Goal: Task Accomplishment & Management: Use online tool/utility

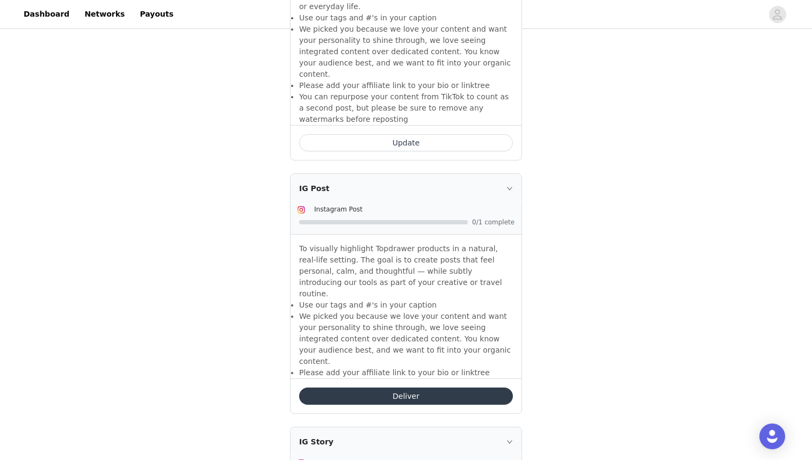
scroll to position [682, 0]
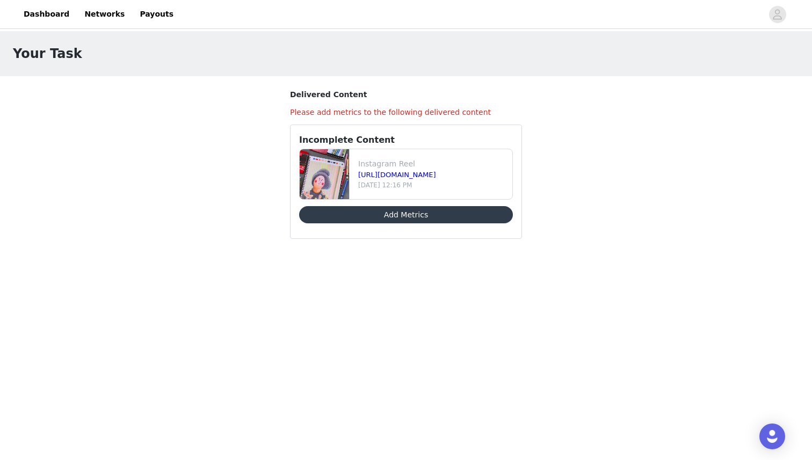
click at [411, 216] on button "Add Metrics" at bounding box center [406, 214] width 214 height 17
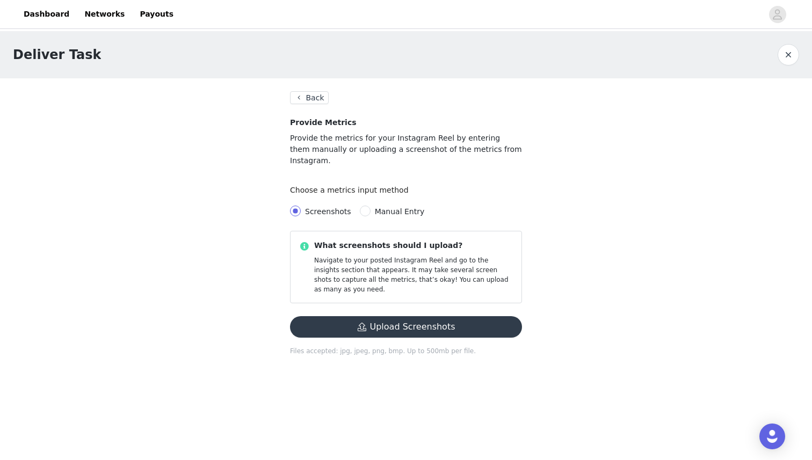
click at [418, 316] on button "Upload Screenshots" at bounding box center [406, 326] width 232 height 21
click at [427, 316] on button "Upload Screenshots" at bounding box center [406, 326] width 232 height 21
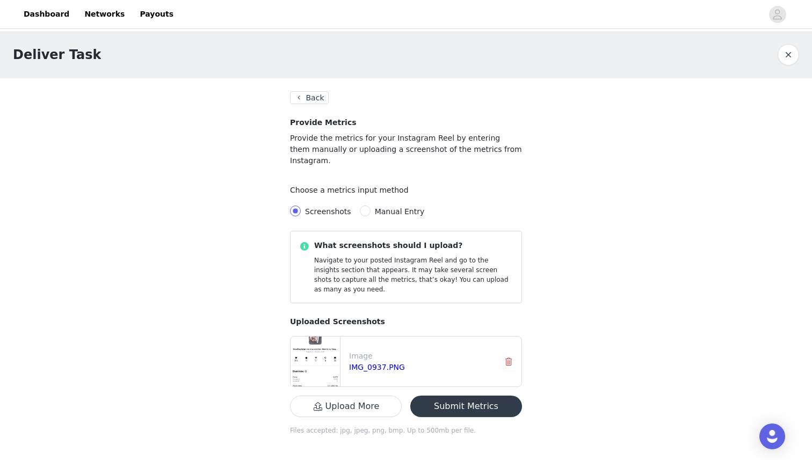
click at [373, 396] on button "Upload More" at bounding box center [346, 406] width 112 height 21
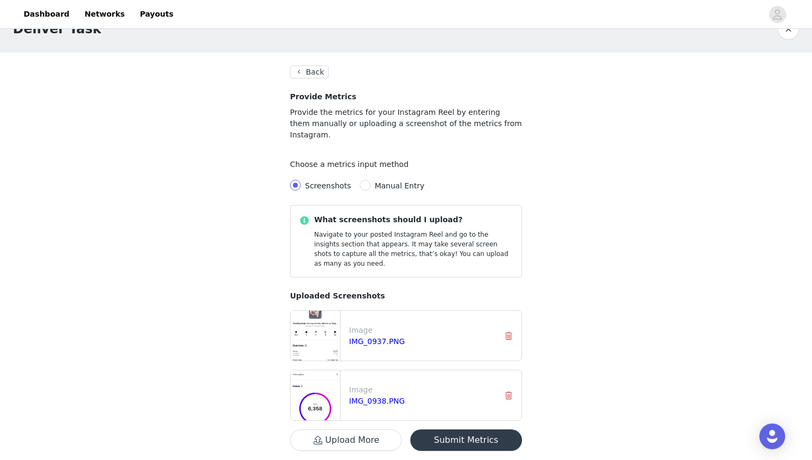
scroll to position [40, 0]
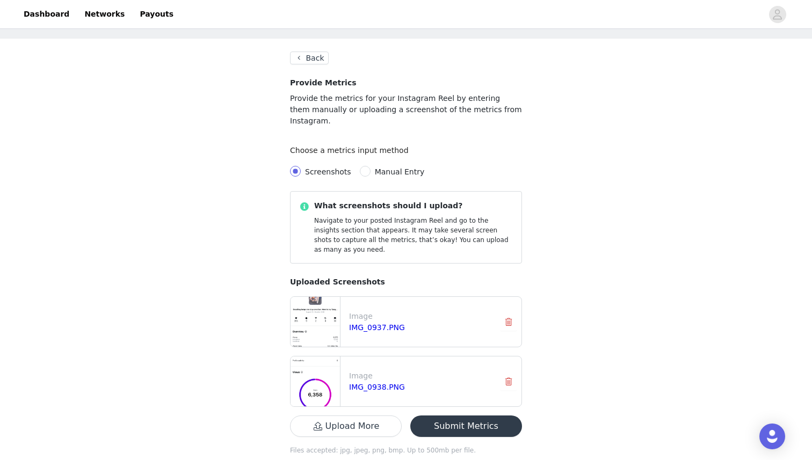
click at [471, 415] on button "Submit Metrics" at bounding box center [466, 425] width 112 height 21
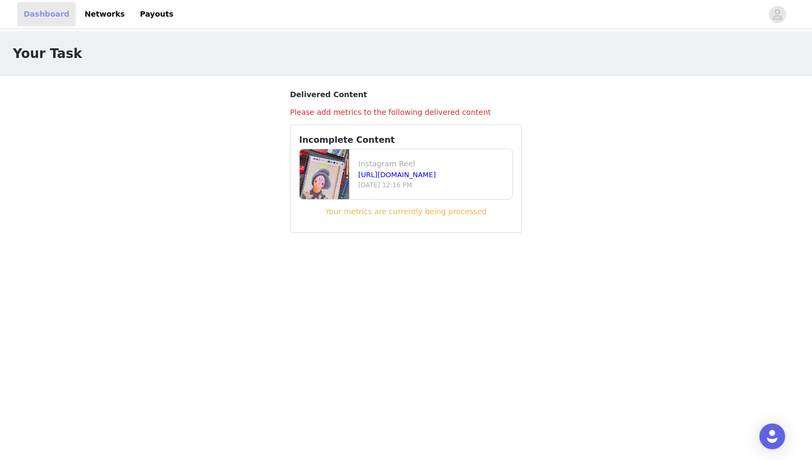
click at [28, 12] on link "Dashboard" at bounding box center [46, 14] width 59 height 24
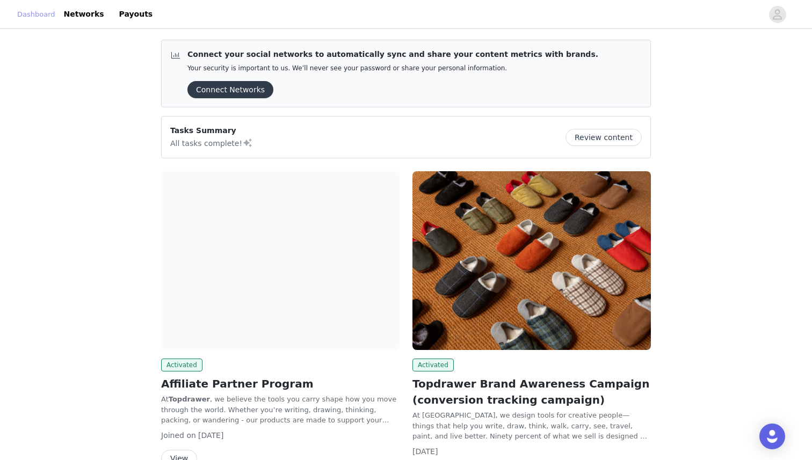
scroll to position [77, 0]
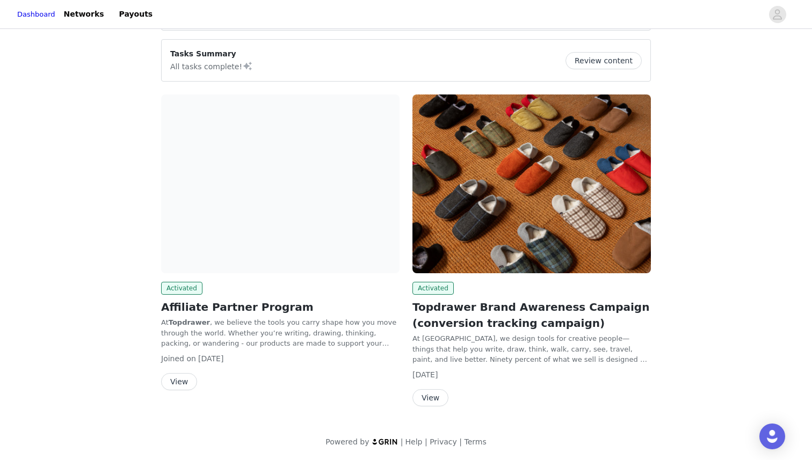
click at [185, 381] on button "View" at bounding box center [179, 381] width 36 height 17
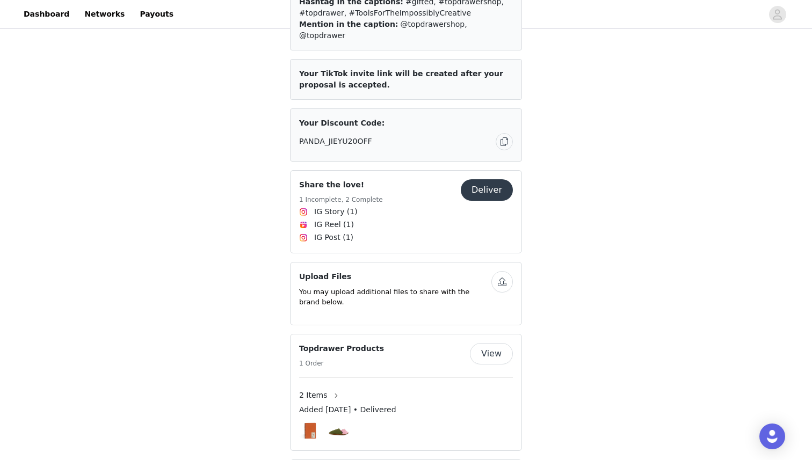
scroll to position [319, 0]
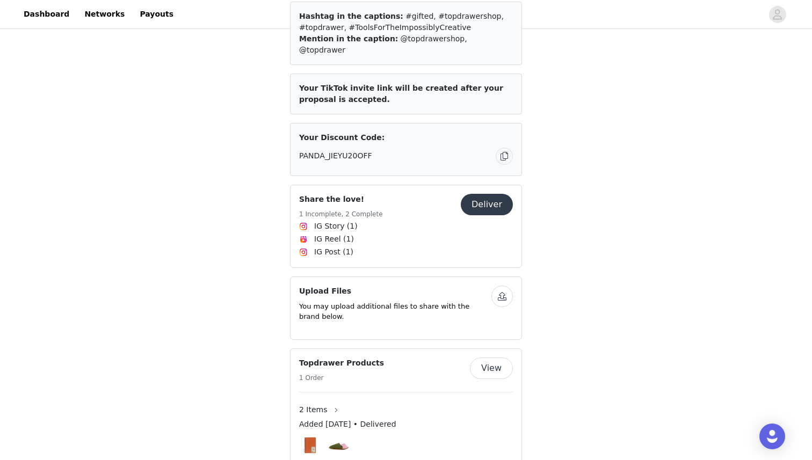
click at [496, 194] on button "Deliver" at bounding box center [487, 204] width 52 height 21
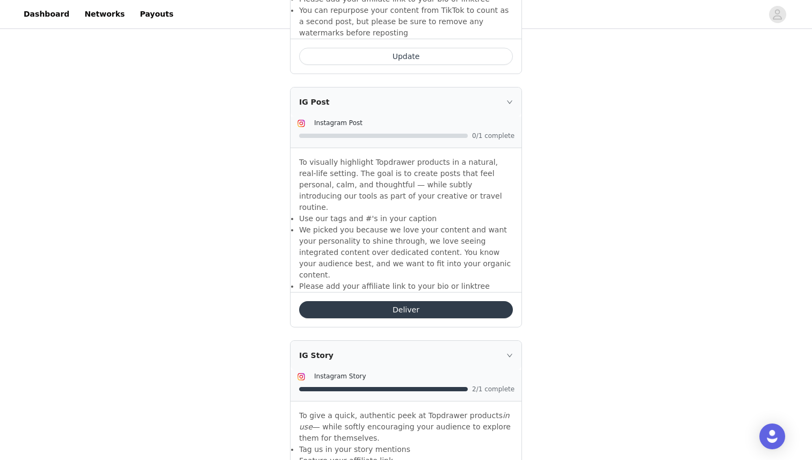
scroll to position [854, 0]
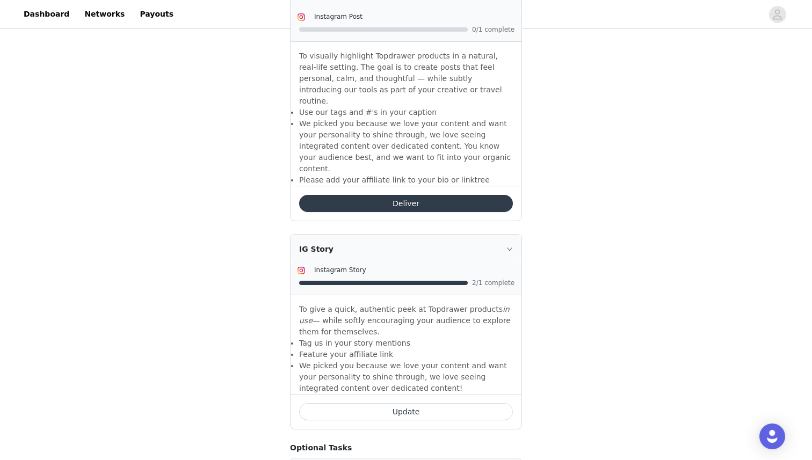
click at [405, 403] on button "Update" at bounding box center [406, 411] width 214 height 17
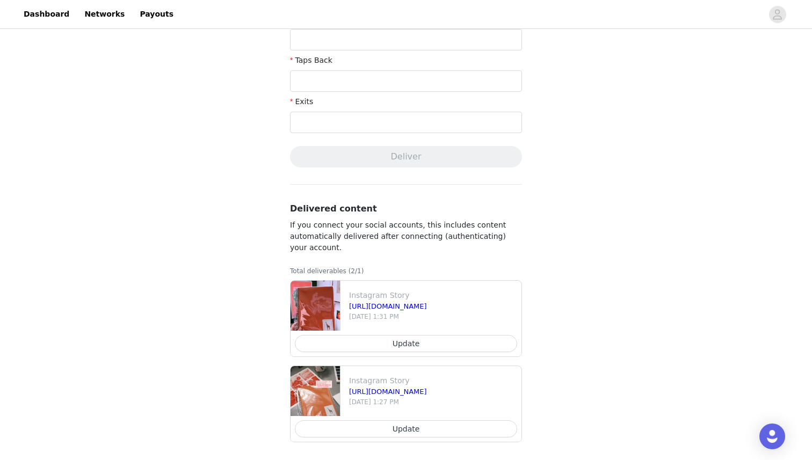
scroll to position [422, 0]
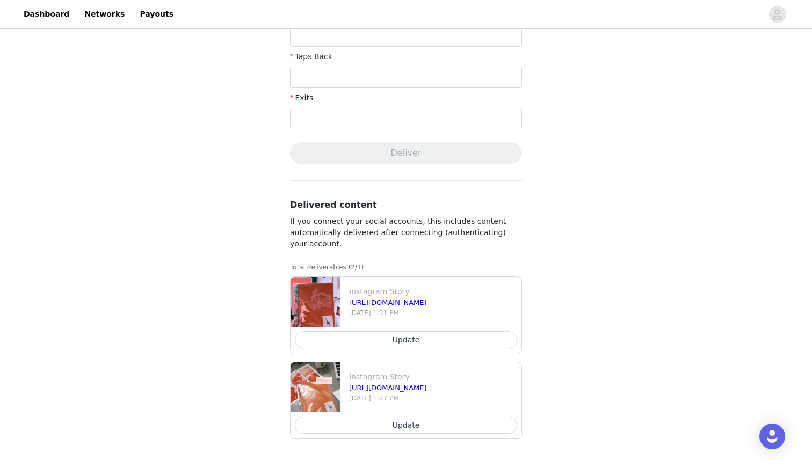
click at [407, 341] on button "Update" at bounding box center [406, 339] width 222 height 17
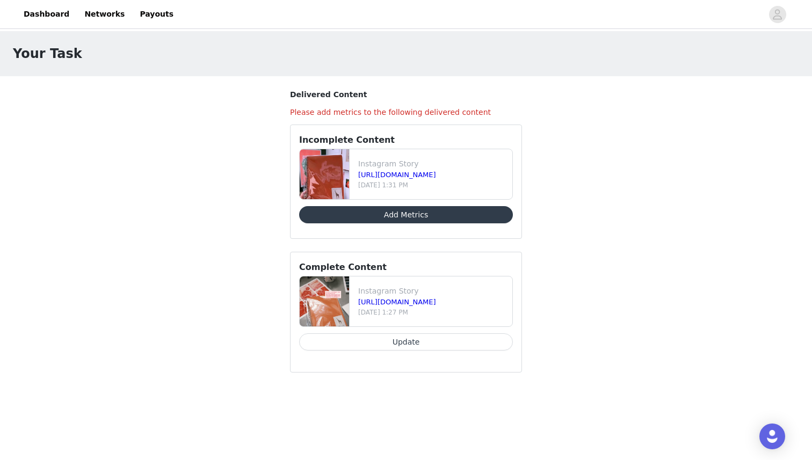
click at [408, 216] on button "Add Metrics" at bounding box center [406, 214] width 214 height 17
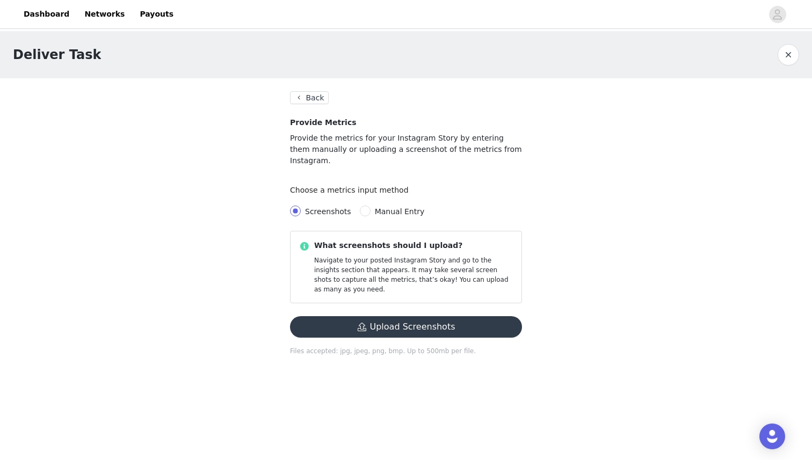
click at [416, 316] on button "Upload Screenshots" at bounding box center [406, 326] width 232 height 21
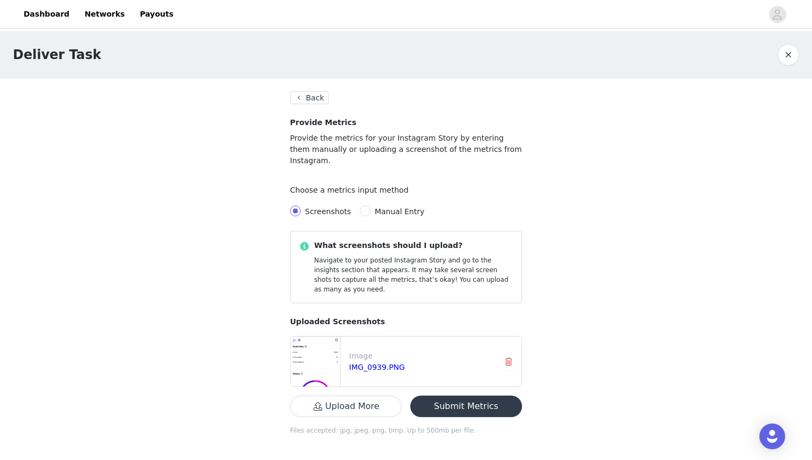
click at [360, 396] on button "Upload More" at bounding box center [346, 406] width 112 height 21
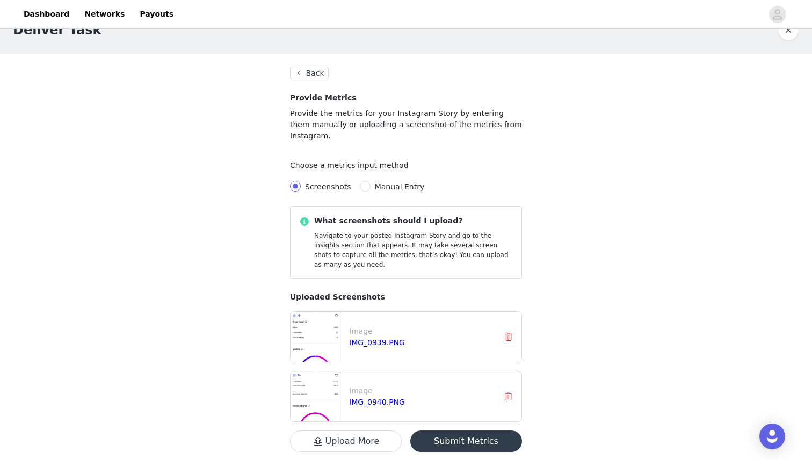
scroll to position [40, 0]
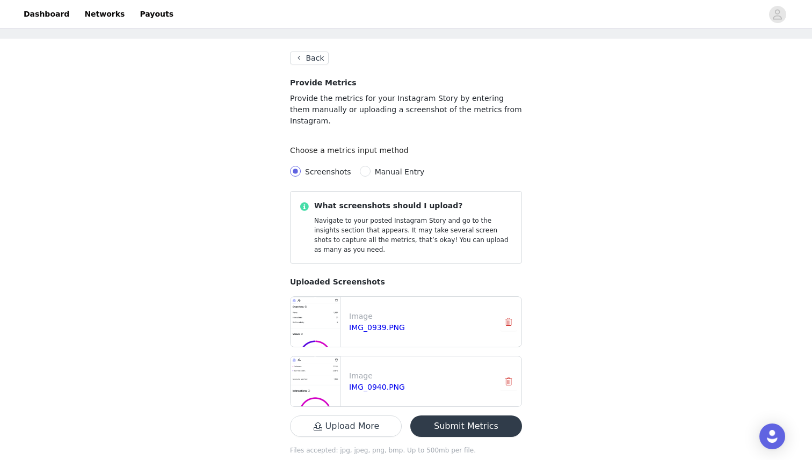
click at [471, 415] on button "Submit Metrics" at bounding box center [466, 425] width 112 height 21
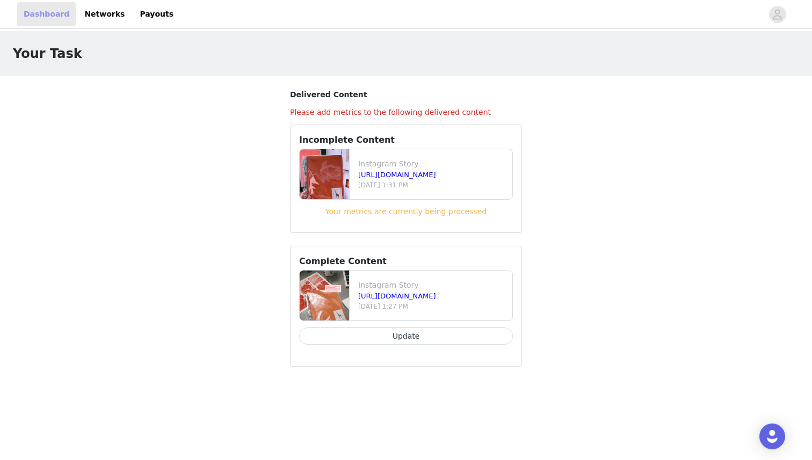
click at [45, 18] on link "Dashboard" at bounding box center [46, 14] width 59 height 24
